Goal: Information Seeking & Learning: Learn about a topic

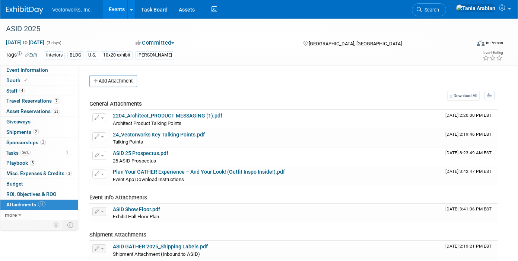
click at [119, 10] on link "Events" at bounding box center [116, 9] width 27 height 19
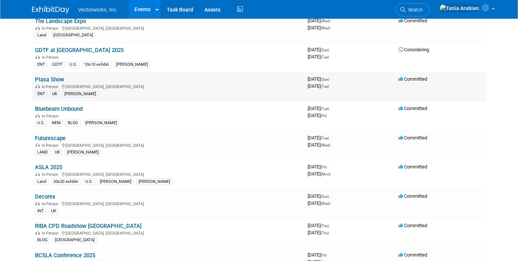
scroll to position [74, 0]
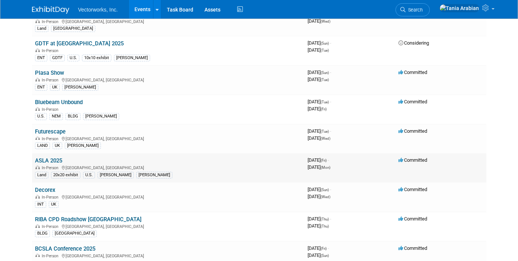
click at [53, 161] on link "ASLA 2025" at bounding box center [48, 160] width 27 height 7
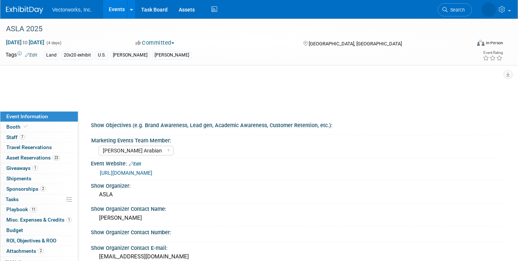
select select "Tania Arabian"
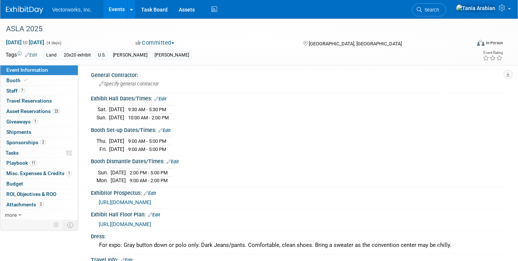
scroll to position [245, 0]
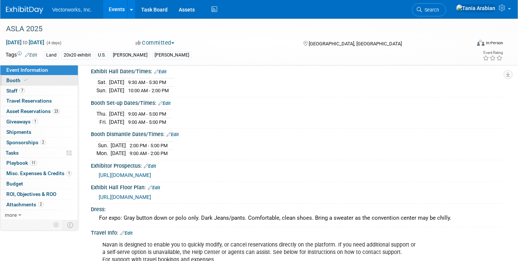
click at [8, 80] on span "Booth" at bounding box center [17, 80] width 23 height 6
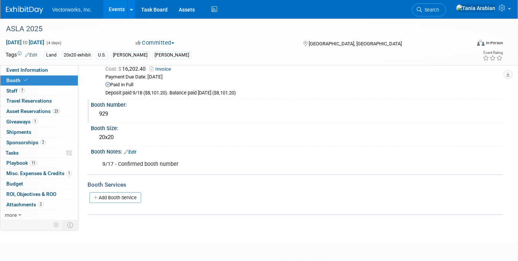
scroll to position [63, 0]
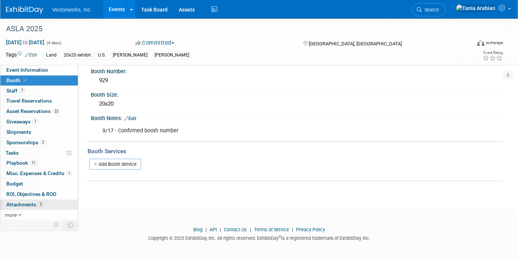
click at [14, 204] on span "Attachments 2" at bounding box center [24, 205] width 37 height 6
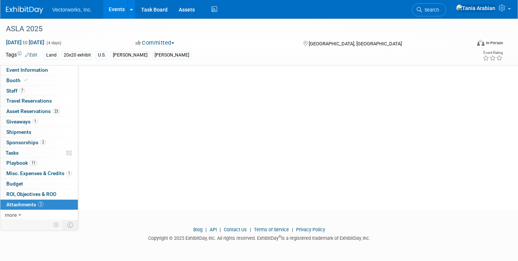
scroll to position [0, 0]
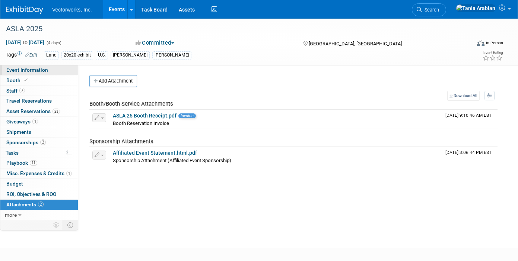
click at [27, 71] on span "Event Information" at bounding box center [27, 70] width 42 height 6
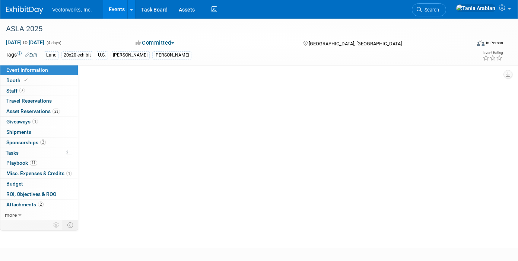
select select "Tania Arabian"
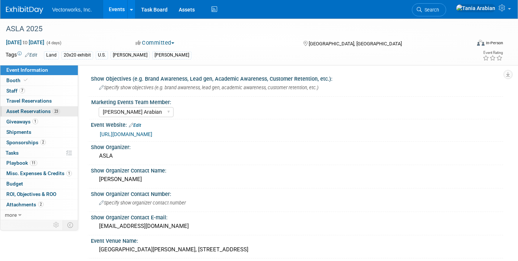
click at [14, 112] on span "Asset Reservations 23" at bounding box center [33, 111] width 54 height 6
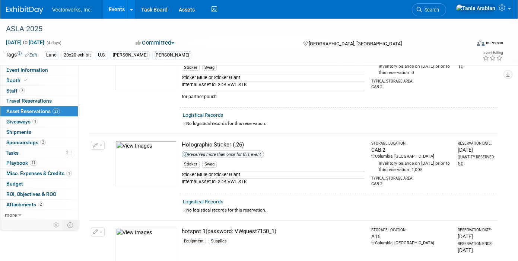
scroll to position [1047, 0]
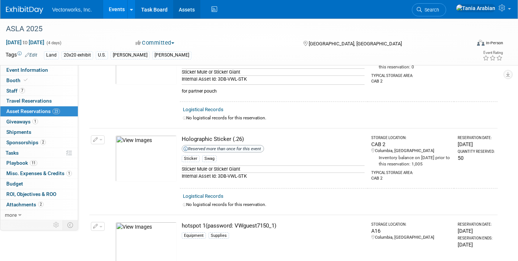
click at [185, 11] on link "Assets" at bounding box center [186, 9] width 27 height 19
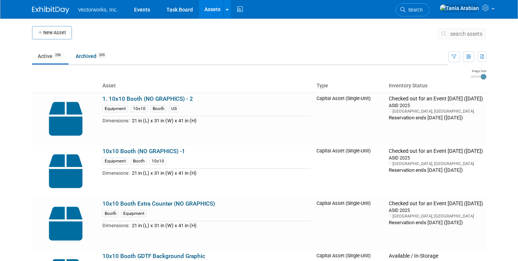
click at [459, 38] on button "search assets" at bounding box center [461, 34] width 49 height 12
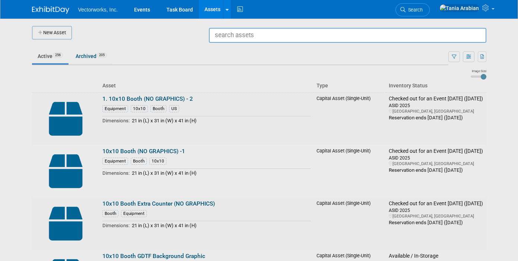
type input "t"
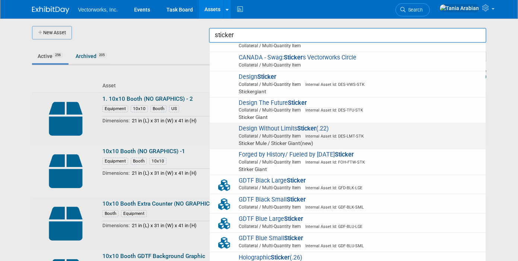
scroll to position [68, 0]
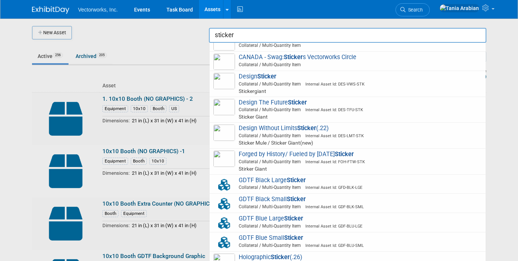
type input "sticker"
click at [259, 49] on div at bounding box center [259, 130] width 0 height 261
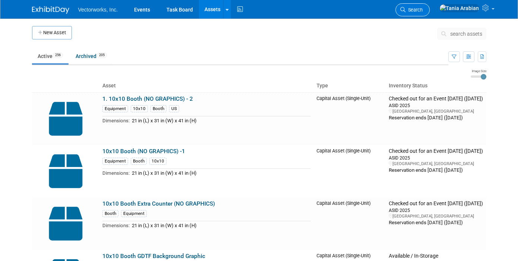
click at [422, 10] on span "Search" at bounding box center [413, 10] width 17 height 6
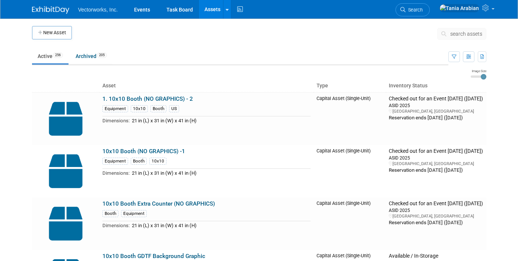
click at [453, 34] on span "search assets" at bounding box center [466, 34] width 32 height 6
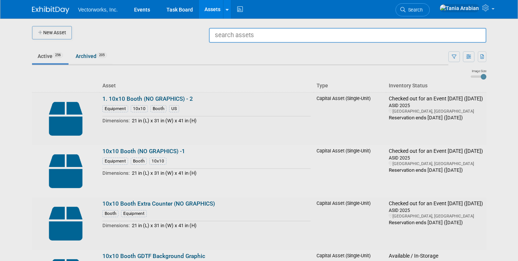
click at [259, 58] on div at bounding box center [259, 130] width 0 height 261
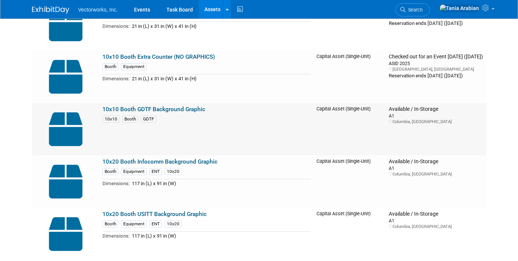
scroll to position [0, 0]
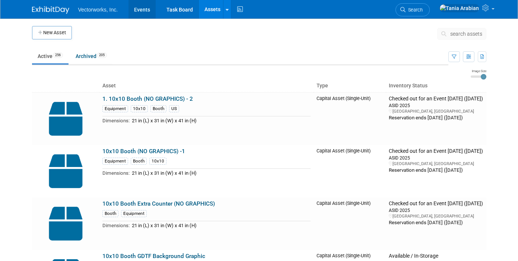
click at [145, 12] on link "Events" at bounding box center [141, 9] width 27 height 19
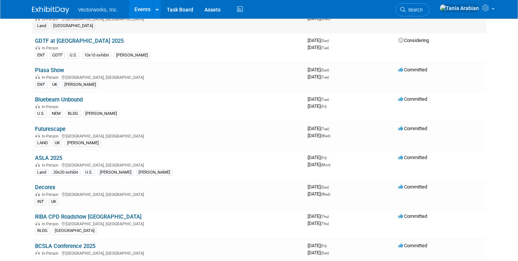
scroll to position [80, 0]
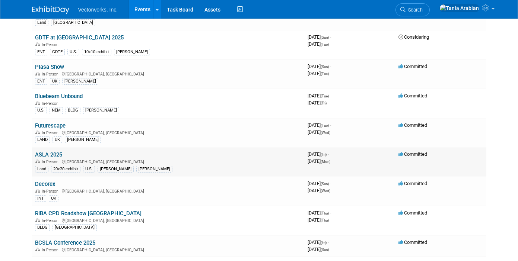
click at [44, 155] on link "ASLA 2025" at bounding box center [48, 154] width 27 height 7
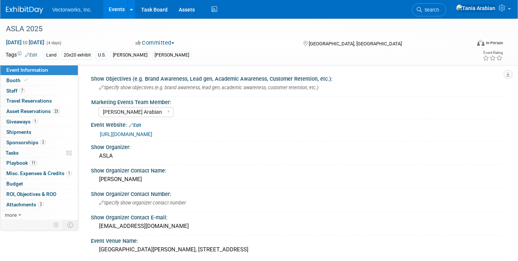
select select "Tania Arabian"
click at [24, 111] on span "Asset Reservations 23" at bounding box center [33, 111] width 54 height 6
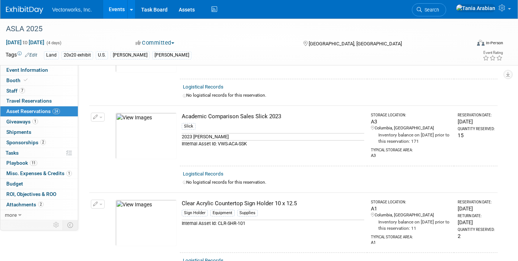
scroll to position [451, 0]
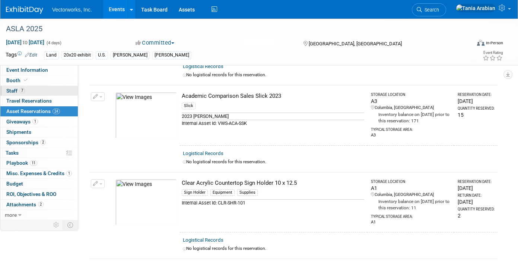
click at [13, 89] on span "Staff 7" at bounding box center [15, 91] width 19 height 6
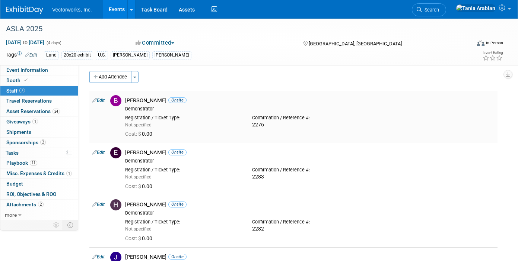
scroll to position [0, 0]
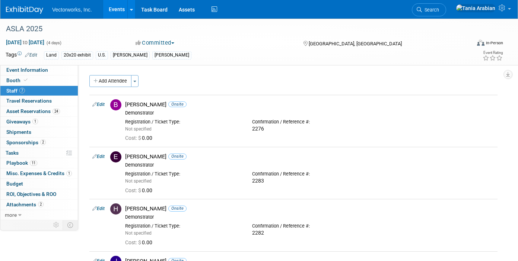
click at [112, 9] on link "Events" at bounding box center [116, 9] width 27 height 19
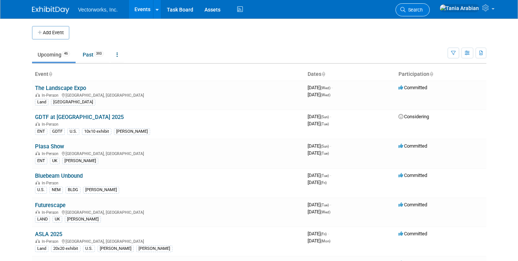
click at [422, 10] on span "Search" at bounding box center [413, 10] width 17 height 6
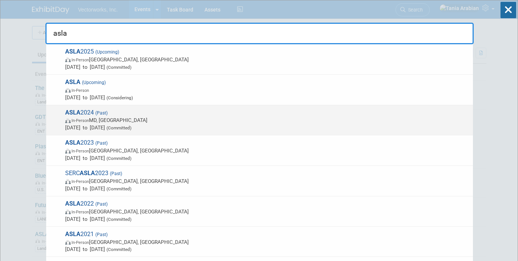
type input "asla"
click at [124, 110] on span "ASLA 2024 (Past) In-Person MD, [GEOGRAPHIC_DATA] [DATE] to [DATE] (Committed)" at bounding box center [266, 120] width 406 height 23
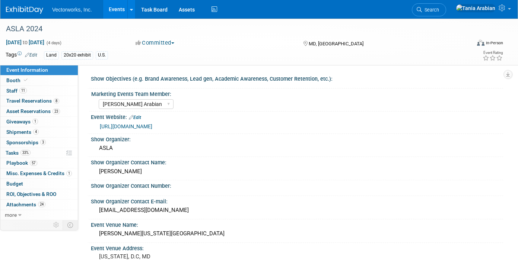
select select "[PERSON_NAME] Arabian"
click at [19, 84] on link "Booth" at bounding box center [38, 81] width 77 height 10
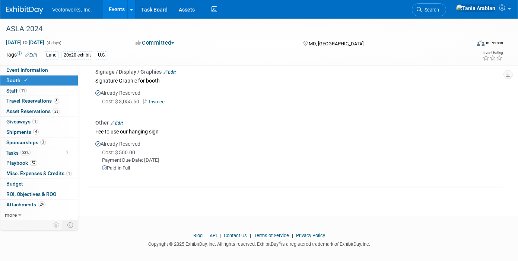
scroll to position [483, 0]
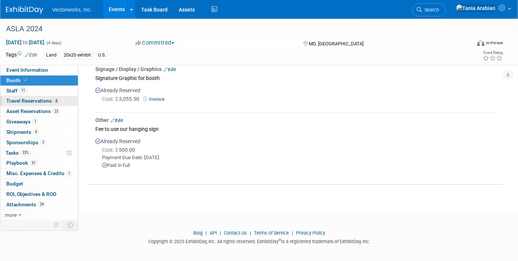
click at [17, 100] on span "Travel Reservations 8" at bounding box center [32, 101] width 53 height 6
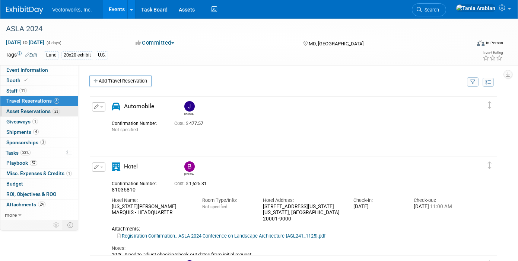
click at [17, 112] on span "Asset Reservations 23" at bounding box center [33, 111] width 54 height 6
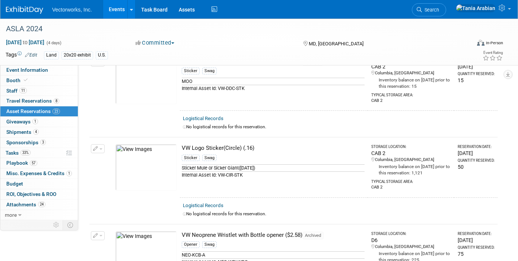
scroll to position [1401, 0]
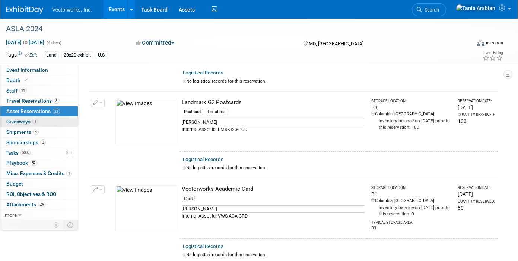
click at [15, 120] on span "Giveaways 1" at bounding box center [22, 122] width 32 height 6
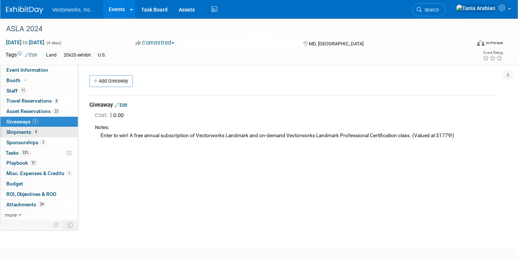
click at [17, 130] on span "Shipments 4" at bounding box center [22, 132] width 32 height 6
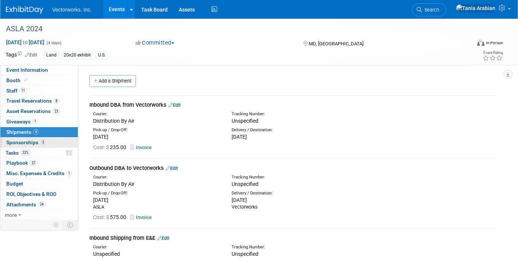
click at [19, 140] on span "Sponsorships 3" at bounding box center [25, 143] width 39 height 6
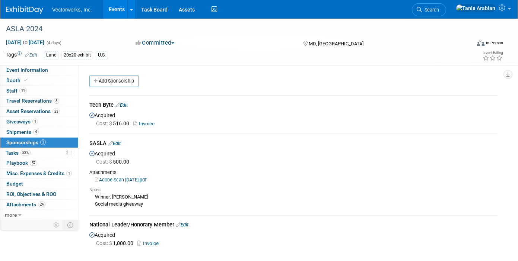
click at [119, 9] on link "Events" at bounding box center [116, 9] width 27 height 19
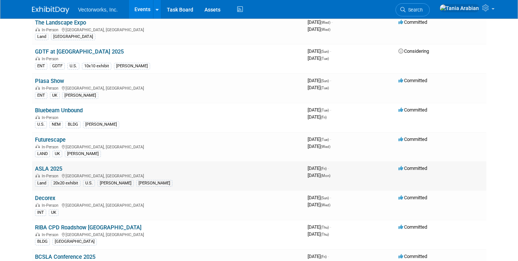
scroll to position [67, 0]
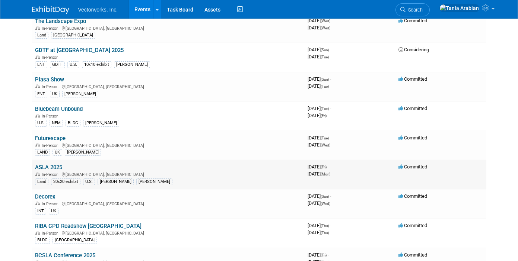
click at [58, 167] on link "ASLA 2025" at bounding box center [48, 167] width 27 height 7
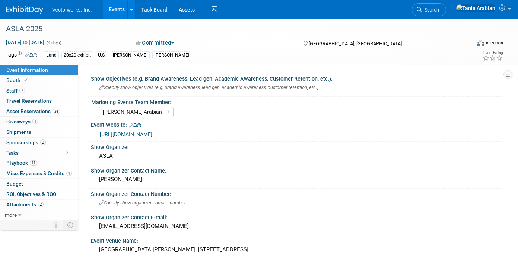
select select "[PERSON_NAME] Arabian"
click at [29, 143] on span "Sponsorships 2" at bounding box center [25, 143] width 39 height 6
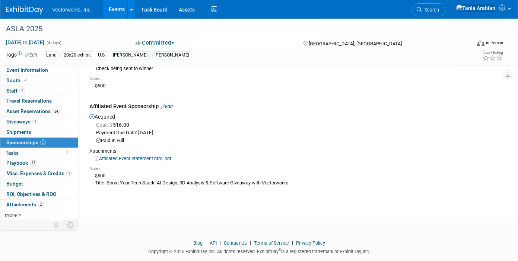
scroll to position [73, 0]
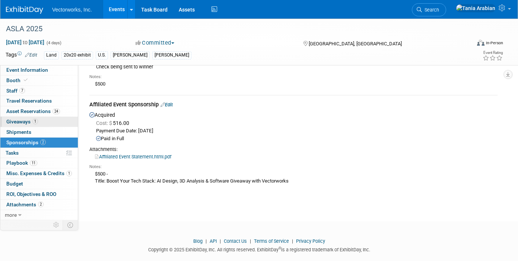
click at [21, 124] on span "Giveaways 1" at bounding box center [22, 122] width 32 height 6
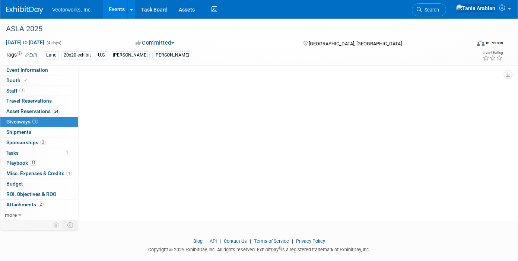
scroll to position [0, 0]
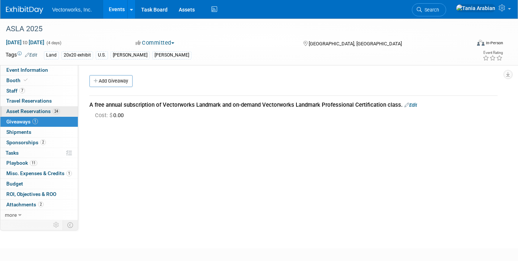
click at [13, 112] on span "Asset Reservations 24" at bounding box center [33, 111] width 54 height 6
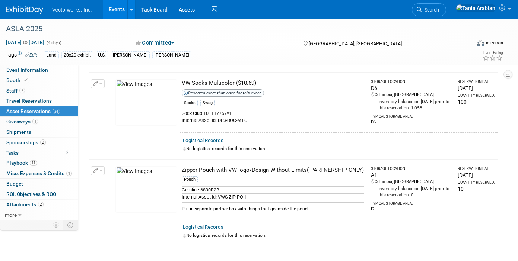
scroll to position [1994, 0]
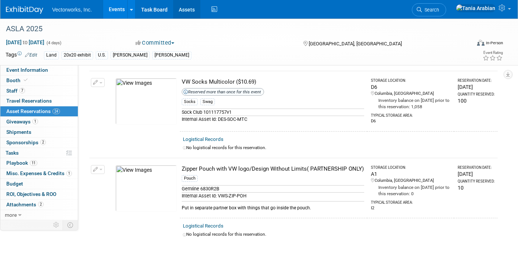
click at [186, 9] on link "Assets" at bounding box center [186, 9] width 27 height 19
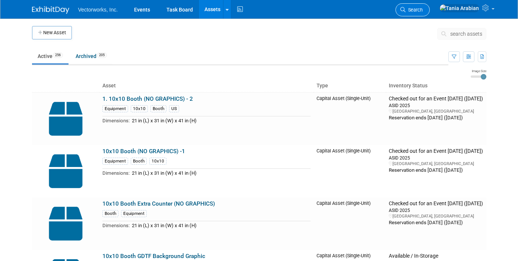
click at [422, 7] on span "Search" at bounding box center [413, 10] width 17 height 6
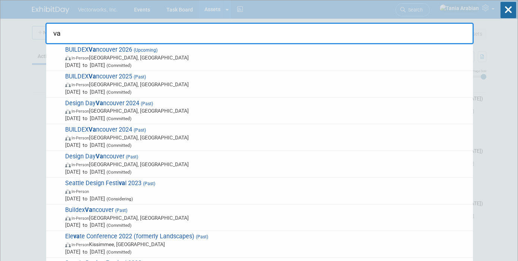
type input "v"
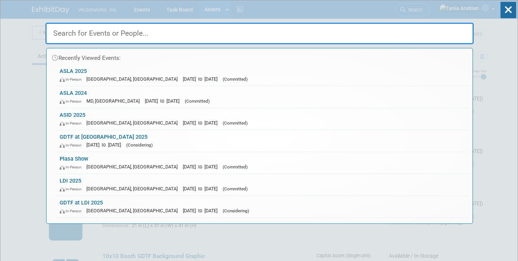
click at [309, 6] on div "Recently Viewed Events: ASLA 2025 In-Person New Orleans, LA Oct 10, 2025 to Oct…" at bounding box center [259, 112] width 428 height 224
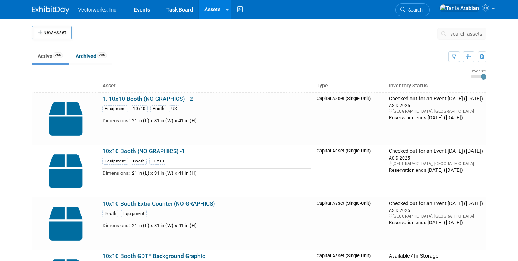
click at [210, 8] on link "Assets" at bounding box center [212, 9] width 27 height 19
click at [454, 31] on span "search assets" at bounding box center [466, 34] width 32 height 6
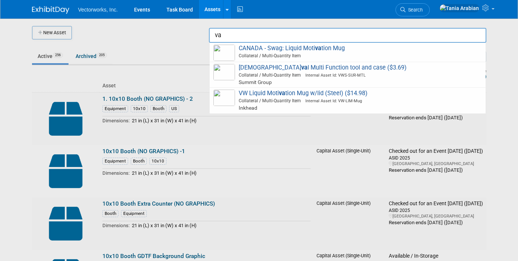
type input "v"
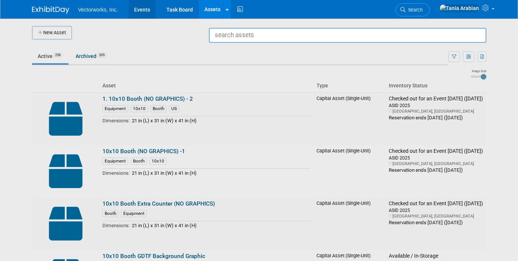
click at [142, 11] on link "Events" at bounding box center [141, 9] width 27 height 19
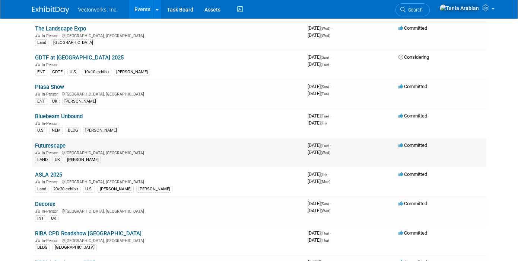
scroll to position [68, 0]
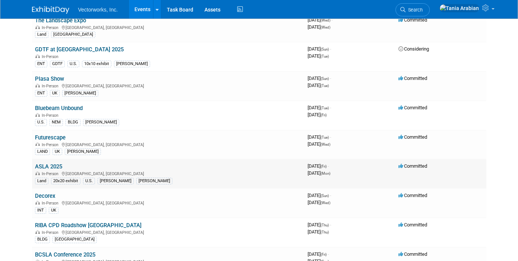
click at [45, 166] on link "ASLA 2025" at bounding box center [48, 166] width 27 height 7
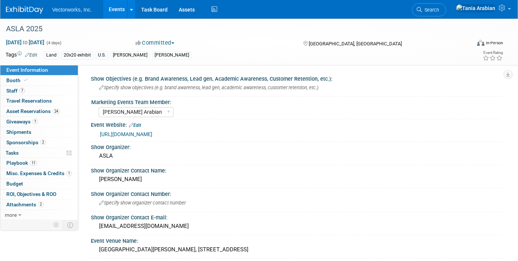
select select "[PERSON_NAME] Arabian"
click at [111, 9] on link "Events" at bounding box center [116, 9] width 27 height 19
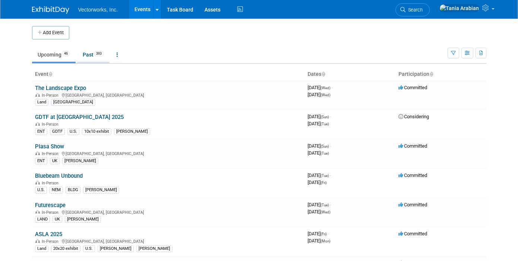
click at [92, 55] on link "Past 393" at bounding box center [93, 55] width 32 height 14
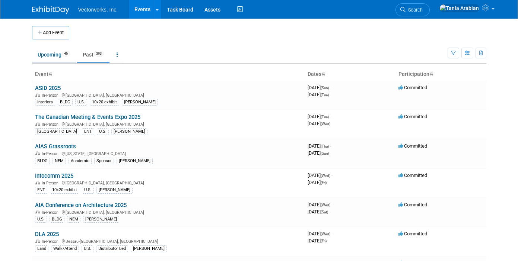
click at [43, 51] on link "Upcoming 46" at bounding box center [54, 55] width 44 height 14
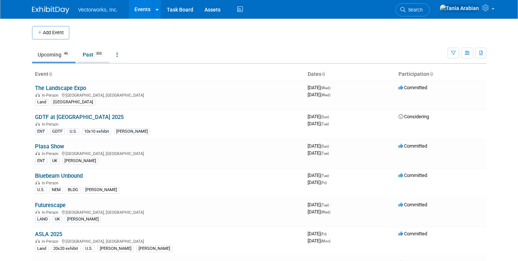
click at [87, 55] on link "Past 393" at bounding box center [93, 55] width 32 height 14
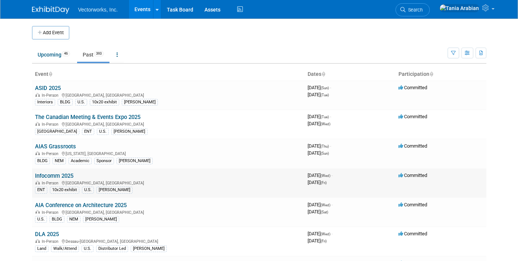
click at [43, 173] on link "Infocomm 2025" at bounding box center [54, 176] width 38 height 7
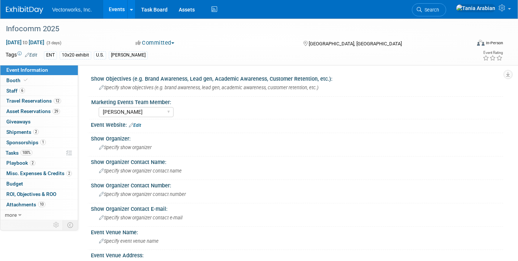
select select "[PERSON_NAME]"
click at [15, 205] on span "Attachments 10" at bounding box center [25, 205] width 39 height 6
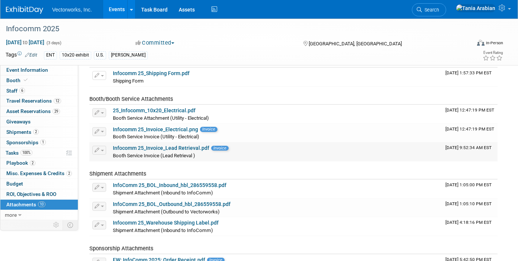
scroll to position [60, 0]
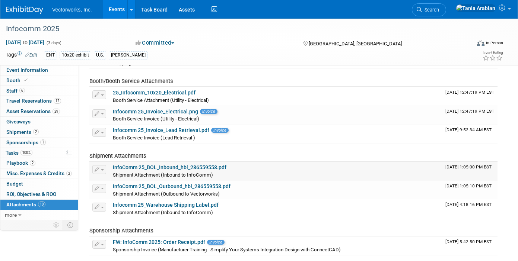
click at [148, 169] on link "InfoComm 25_BOL_Inbound_hbl_286559558.pdf" at bounding box center [170, 168] width 114 height 6
click at [117, 8] on link "Events" at bounding box center [116, 9] width 27 height 19
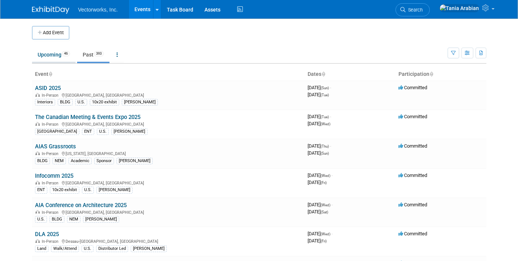
click at [47, 54] on link "Upcoming 46" at bounding box center [54, 55] width 44 height 14
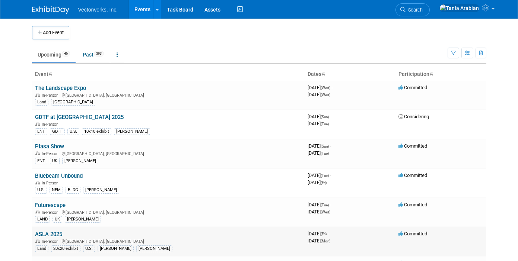
click at [48, 232] on link "ASLA 2025" at bounding box center [48, 234] width 27 height 7
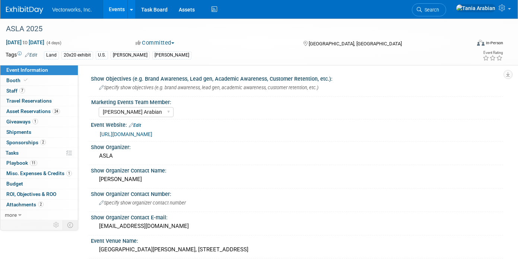
select select "Tania Arabian"
click at [19, 109] on span "Asset Reservations 24" at bounding box center [33, 111] width 54 height 6
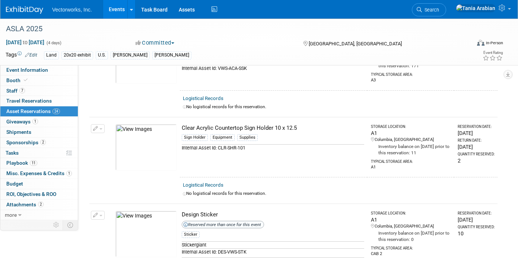
scroll to position [531, 0]
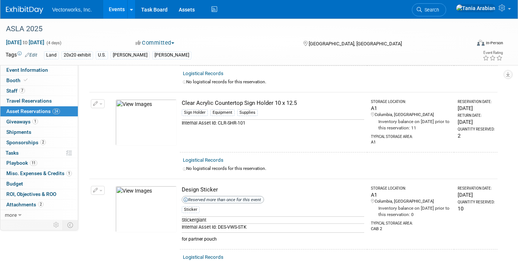
click at [112, 9] on link "Events" at bounding box center [116, 9] width 27 height 19
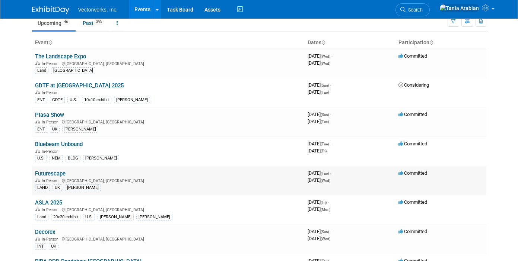
scroll to position [39, 0]
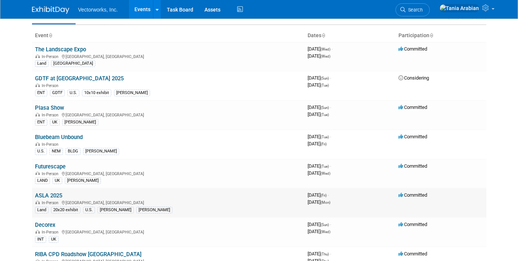
click at [52, 197] on link "ASLA 2025" at bounding box center [48, 195] width 27 height 7
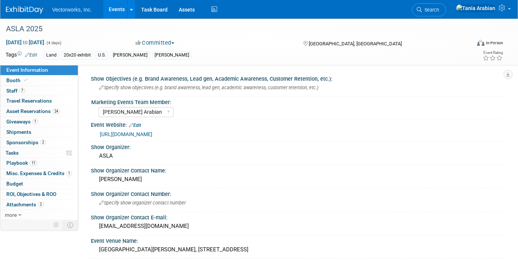
select select "[PERSON_NAME] Arabian"
